Goal: Navigation & Orientation: Find specific page/section

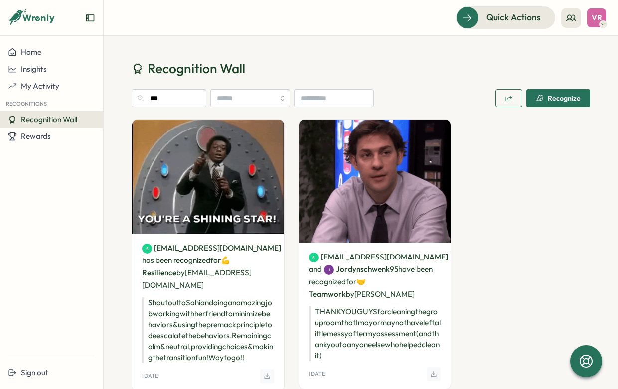
scroll to position [46, 0]
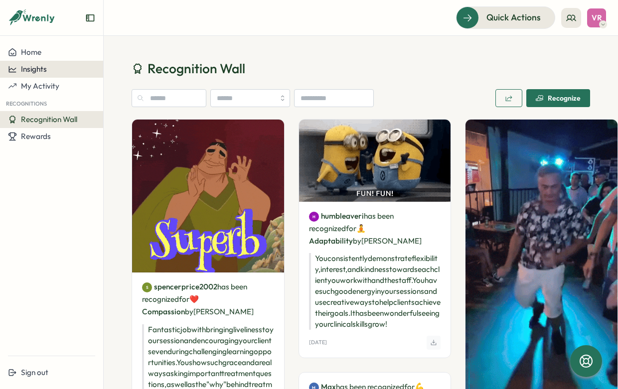
click at [43, 72] on span "Insights" at bounding box center [34, 68] width 26 height 9
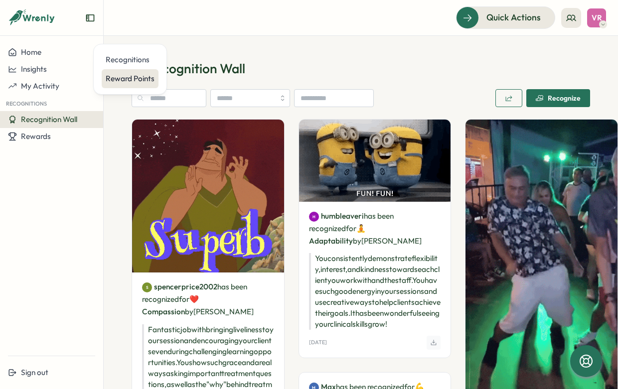
click at [139, 78] on div "Reward Points" at bounding box center [130, 78] width 49 height 11
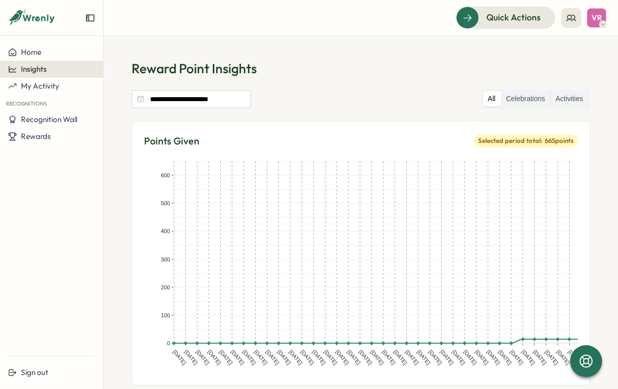
click at [70, 74] on button "Insights" at bounding box center [51, 69] width 103 height 17
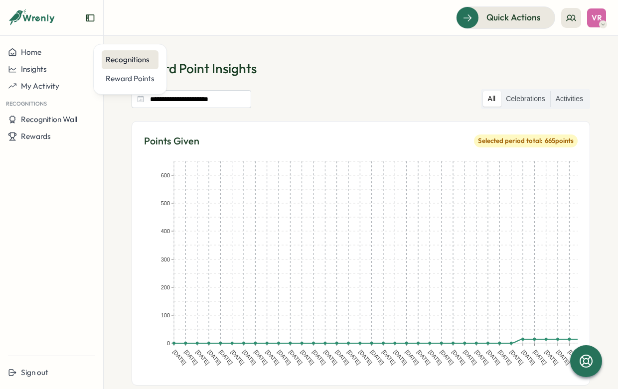
click at [115, 68] on div "Recognitions" at bounding box center [130, 59] width 57 height 19
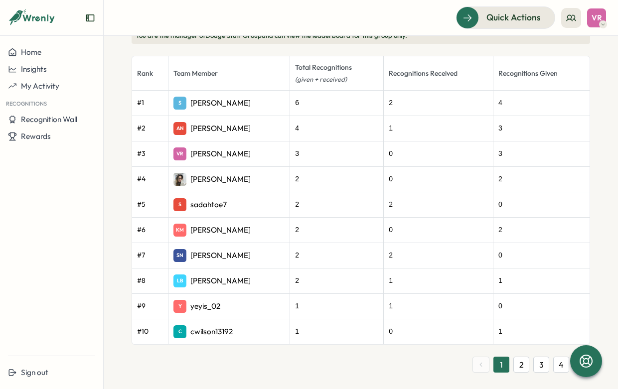
scroll to position [333, 0]
